Goal: Transaction & Acquisition: Purchase product/service

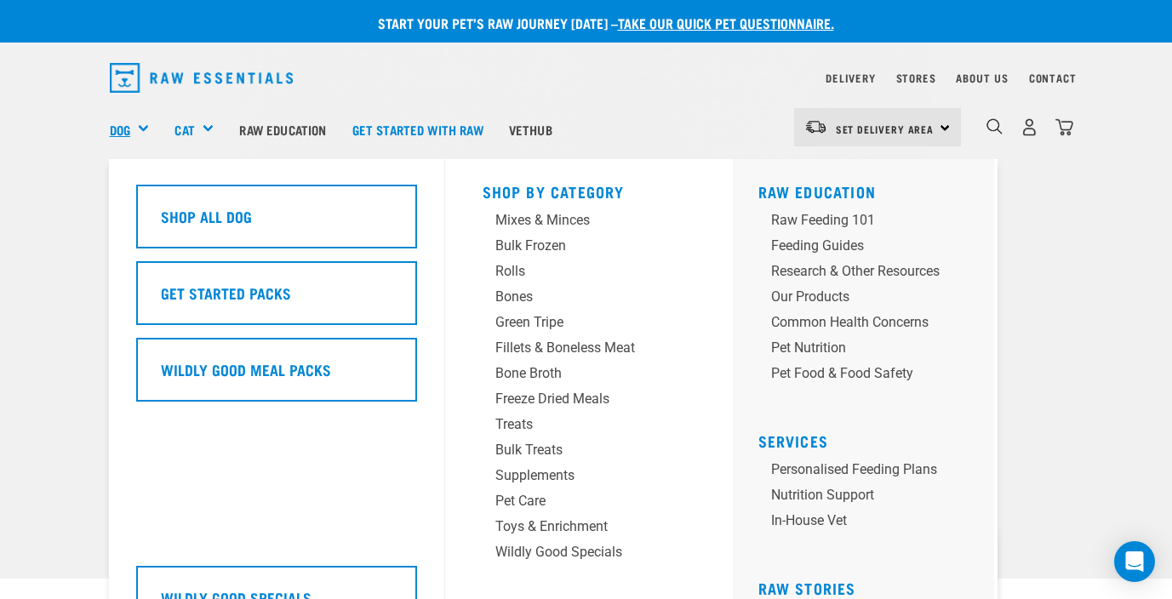
click at [127, 126] on link "Dog" at bounding box center [120, 130] width 20 height 20
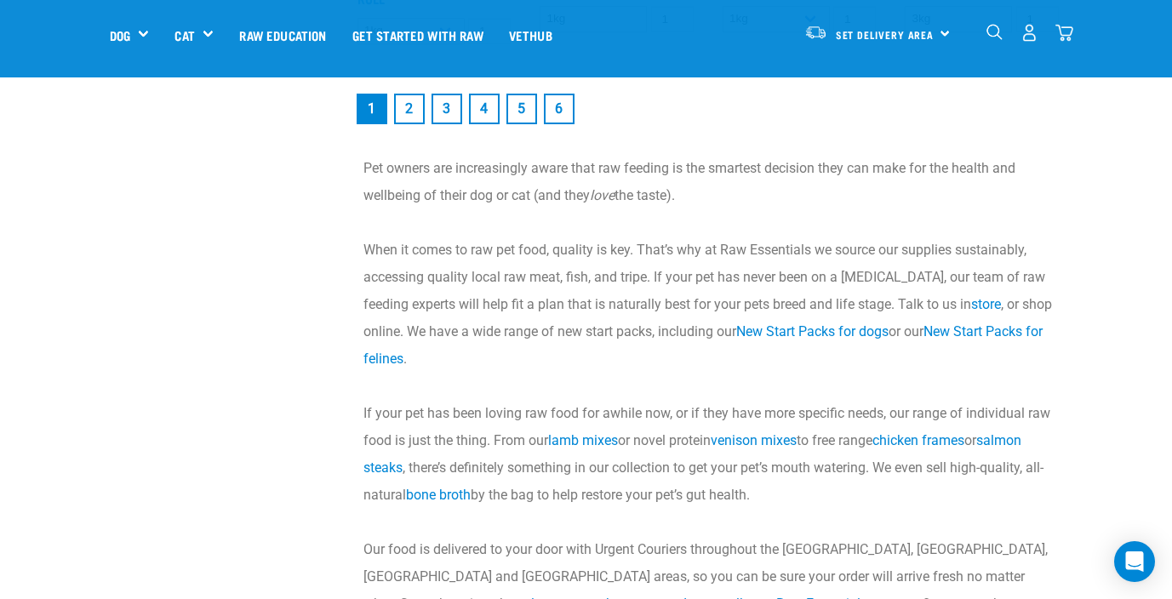
scroll to position [2573, 0]
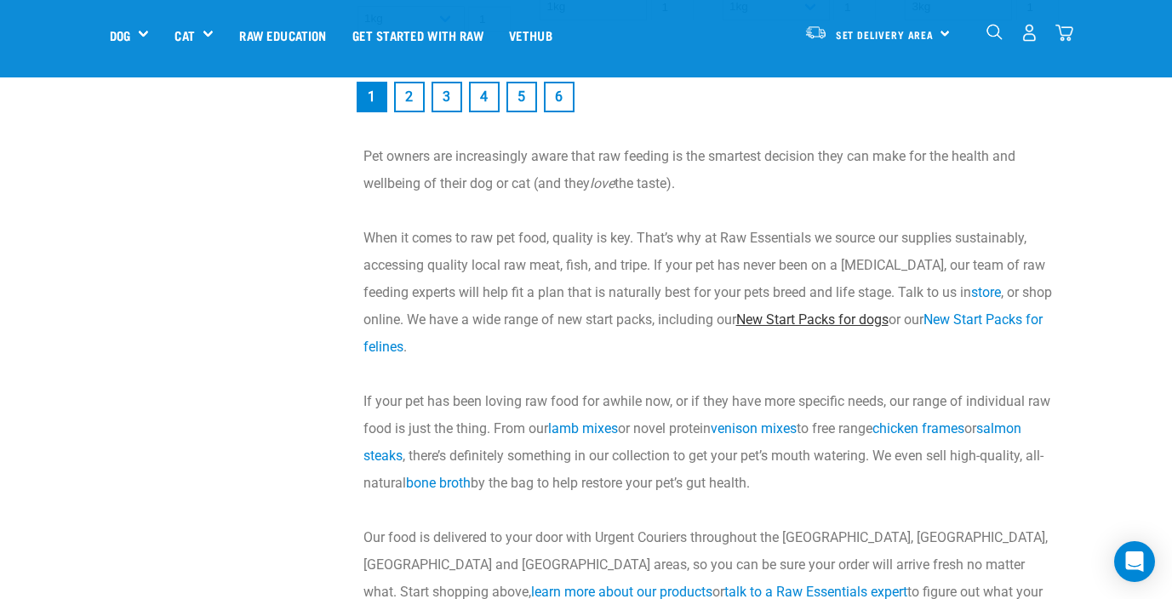
click at [807, 316] on link "New Start Packs for dogs" at bounding box center [812, 319] width 152 height 16
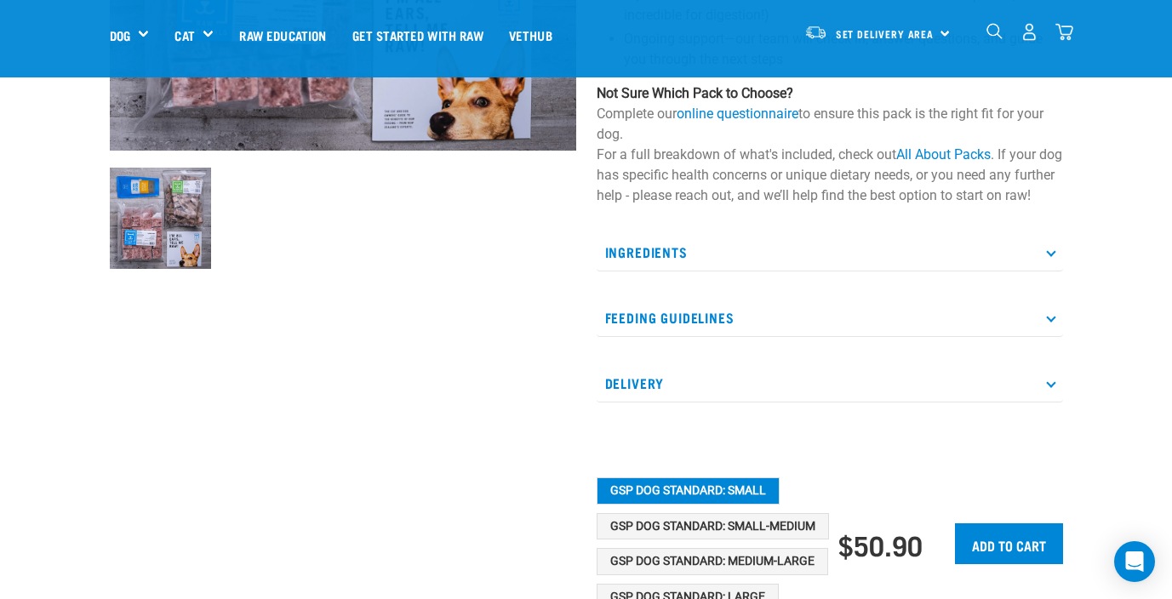
scroll to position [449, 0]
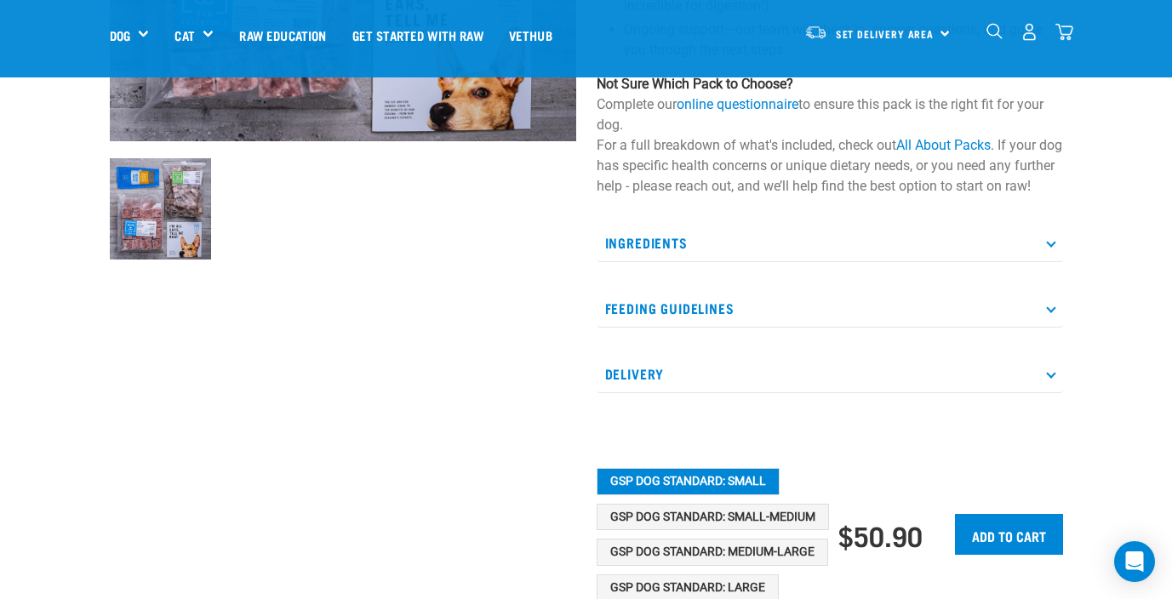
click at [703, 328] on p "Feeding Guidelines" at bounding box center [830, 308] width 466 height 38
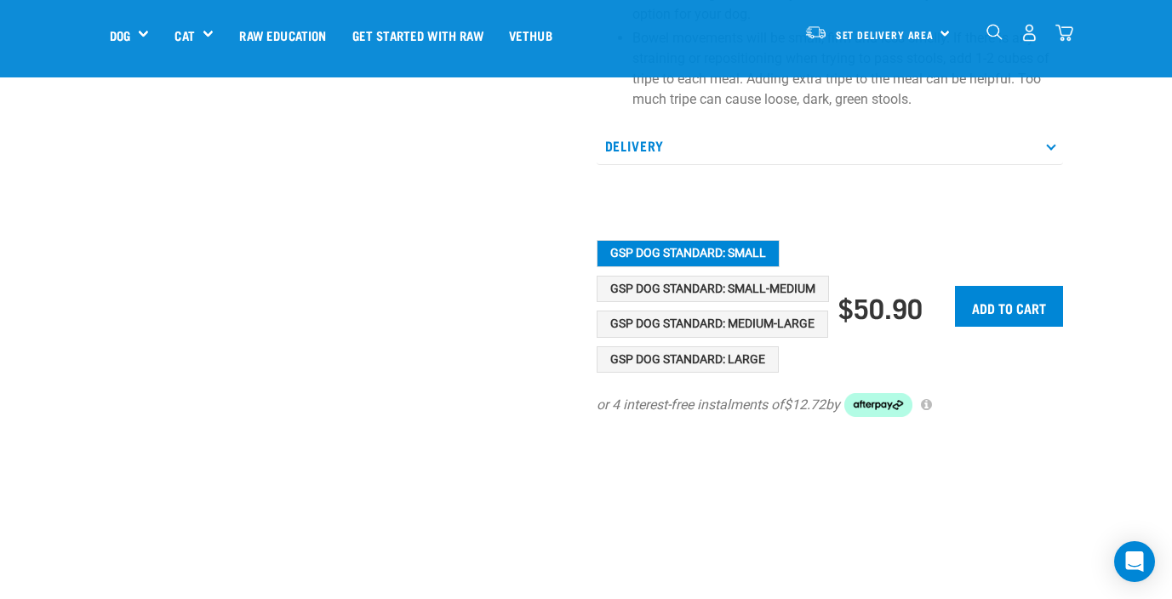
scroll to position [1178, 0]
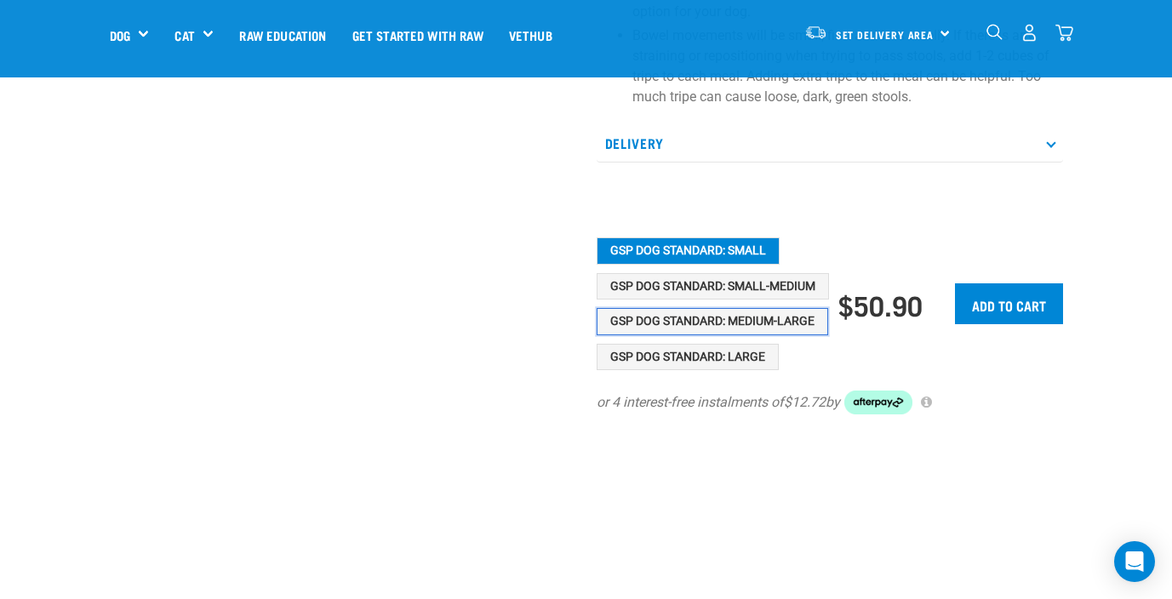
click at [703, 335] on button "GSP Dog Standard: Medium-Large" at bounding box center [712, 321] width 231 height 27
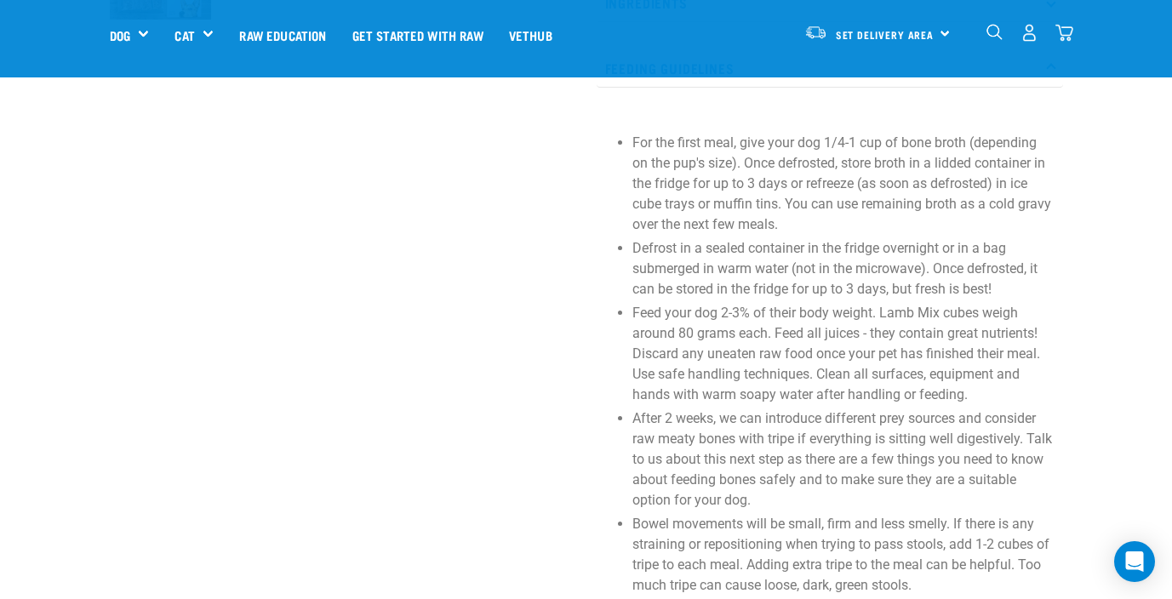
scroll to position [687, 0]
